Goal: Information Seeking & Learning: Learn about a topic

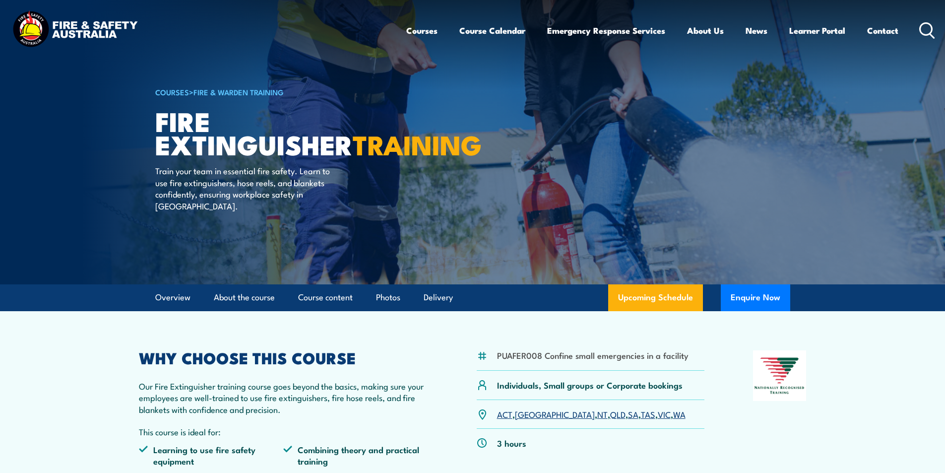
click at [929, 27] on icon at bounding box center [927, 30] width 16 height 16
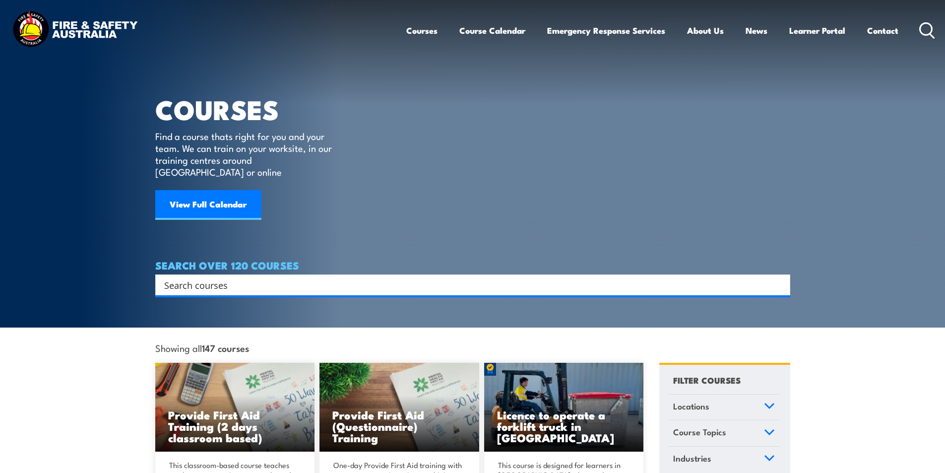
click at [241, 277] on input "Search input" at bounding box center [466, 284] width 604 height 15
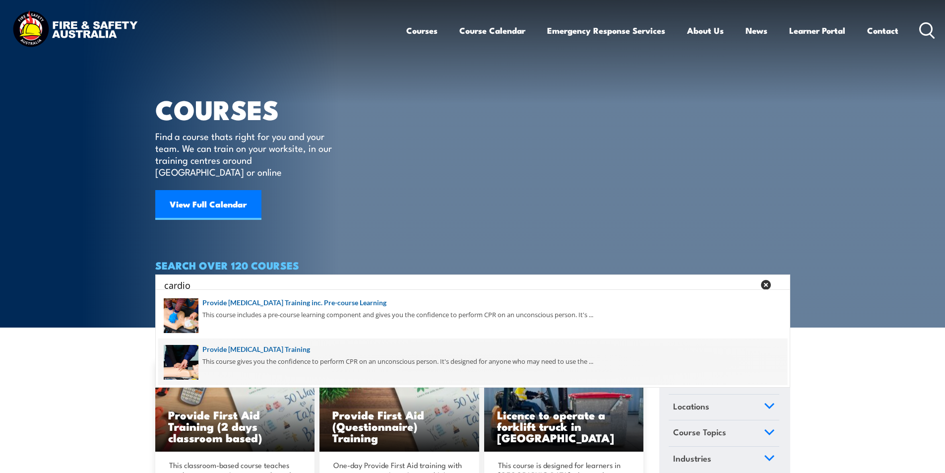
type input "cardio"
click at [341, 345] on span at bounding box center [472, 361] width 629 height 47
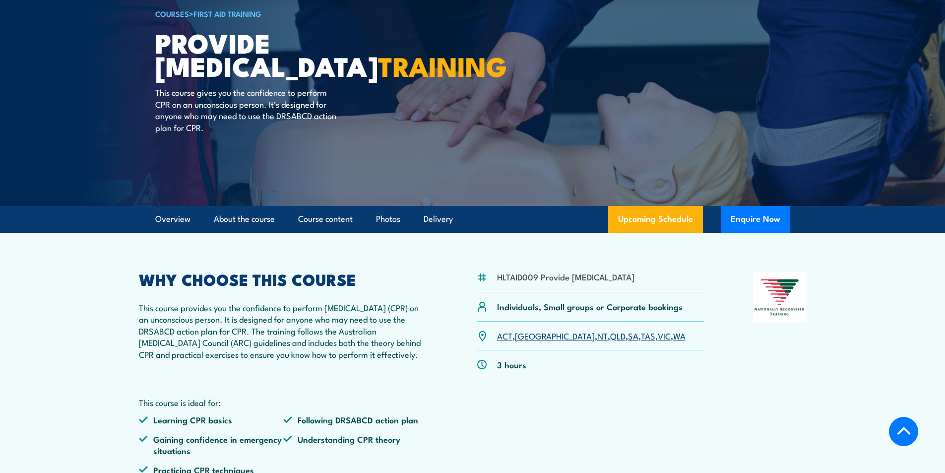
scroll to position [198, 0]
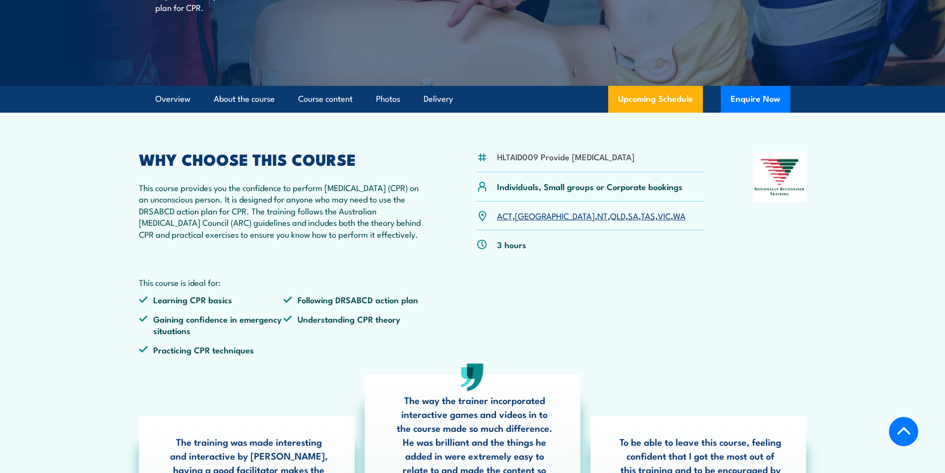
click at [610, 221] on link "QLD" at bounding box center [617, 215] width 15 height 12
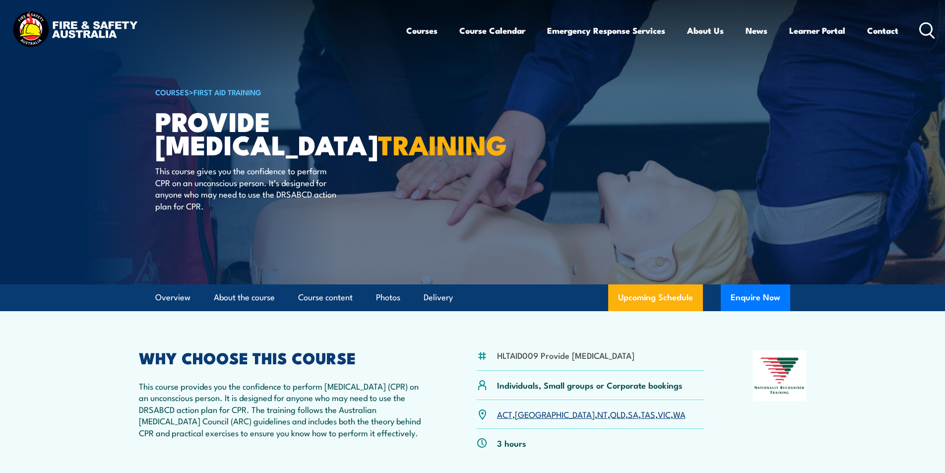
click at [929, 26] on icon at bounding box center [927, 30] width 16 height 16
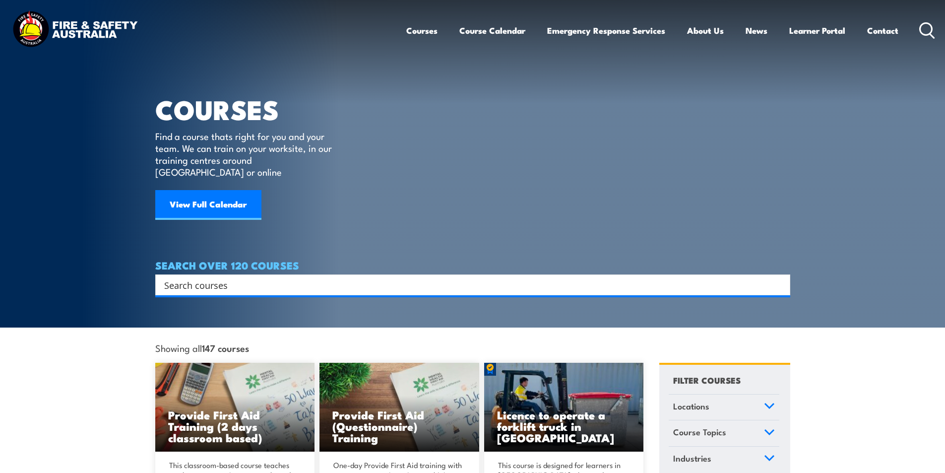
click at [222, 277] on input "Search input" at bounding box center [466, 284] width 604 height 15
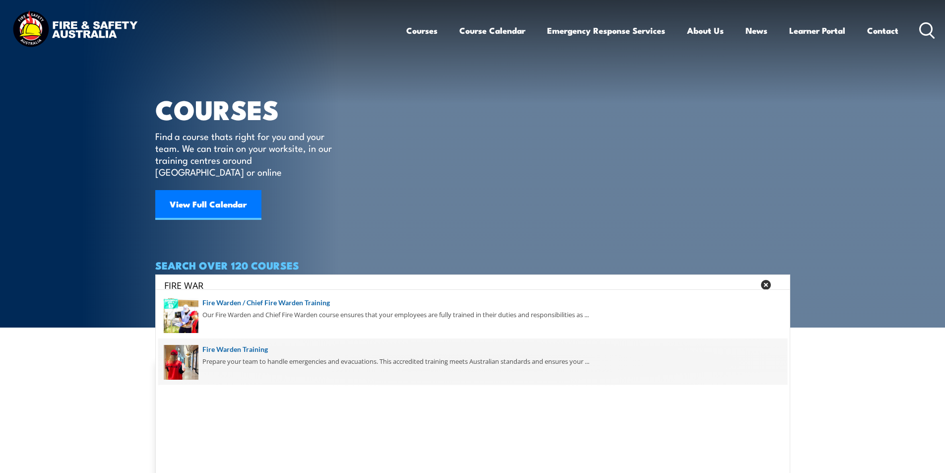
type input "FIRE WAR"
click at [255, 348] on span at bounding box center [472, 361] width 629 height 47
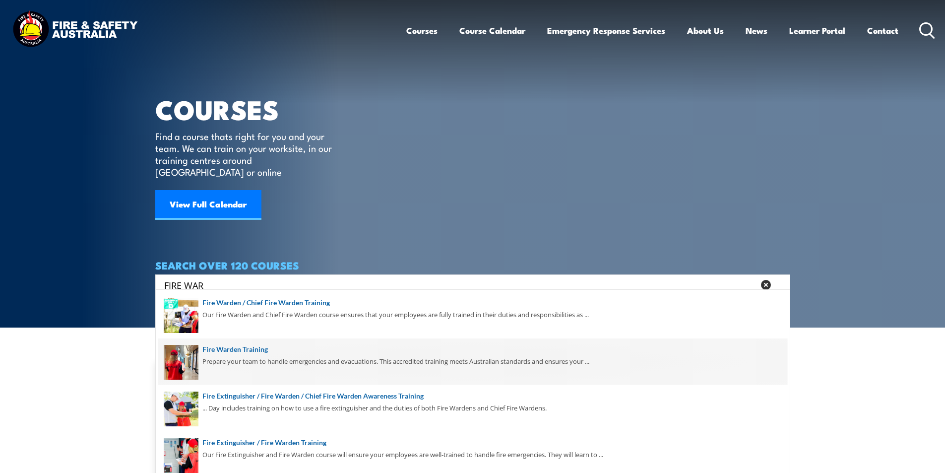
click at [255, 347] on span at bounding box center [472, 361] width 629 height 47
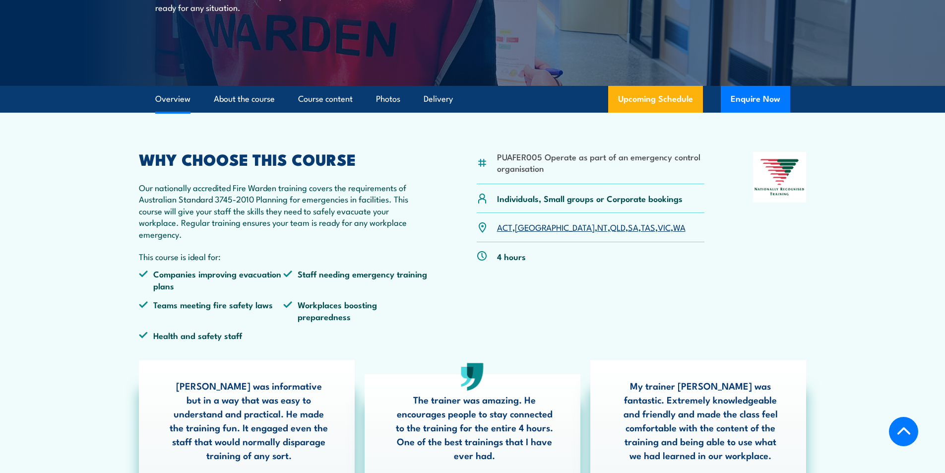
click at [597, 227] on link "NT" at bounding box center [602, 227] width 10 height 12
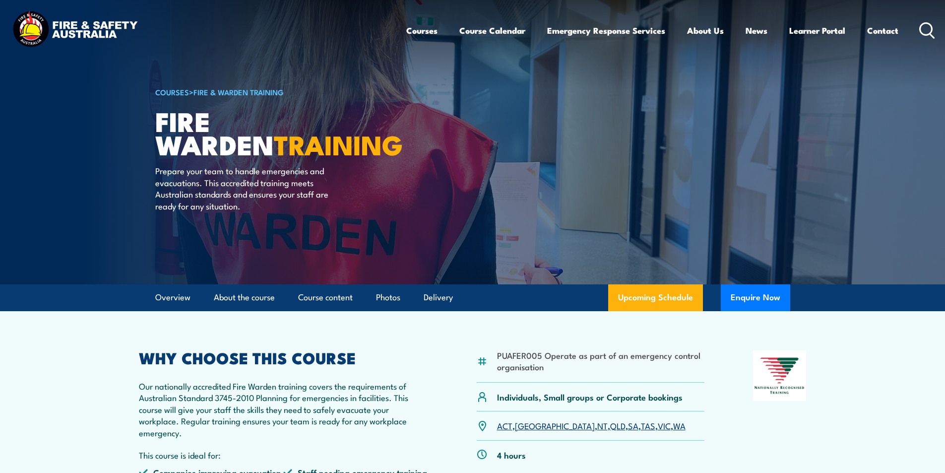
click at [925, 26] on icon at bounding box center [927, 30] width 16 height 16
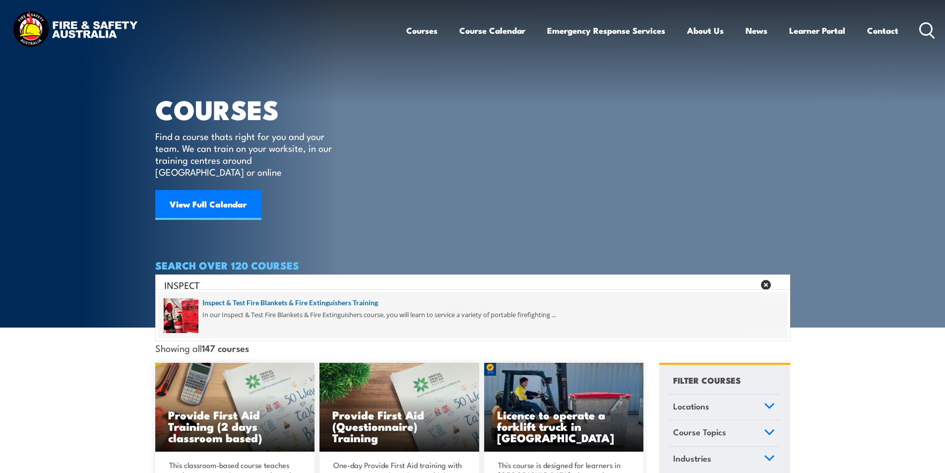
type input "INSPECT"
click at [340, 301] on span at bounding box center [472, 315] width 629 height 47
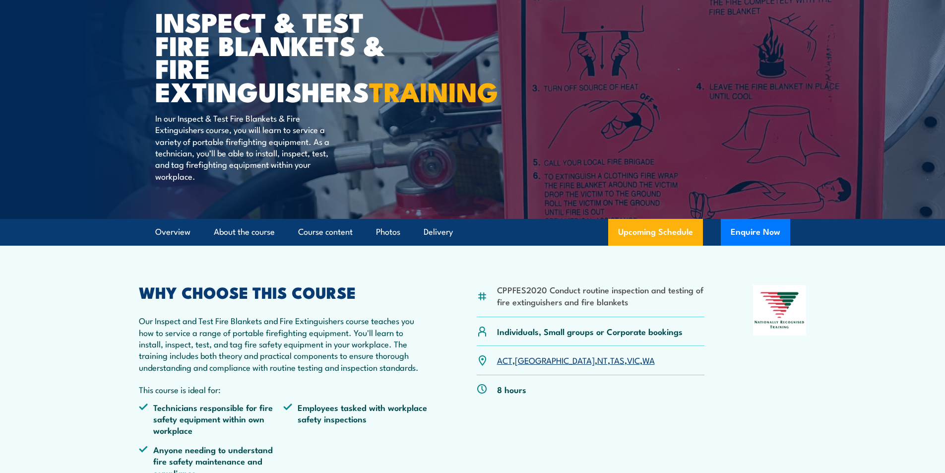
scroll to position [298, 0]
